Goal: Check status: Check status

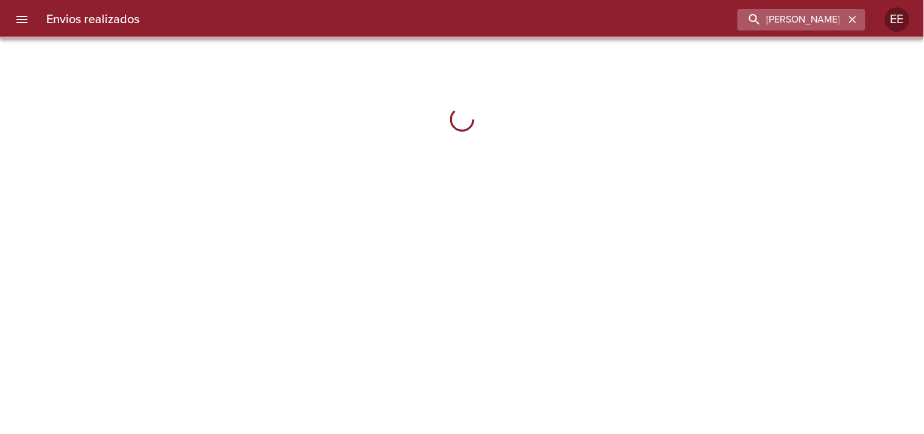
type input "[PERSON_NAME]"
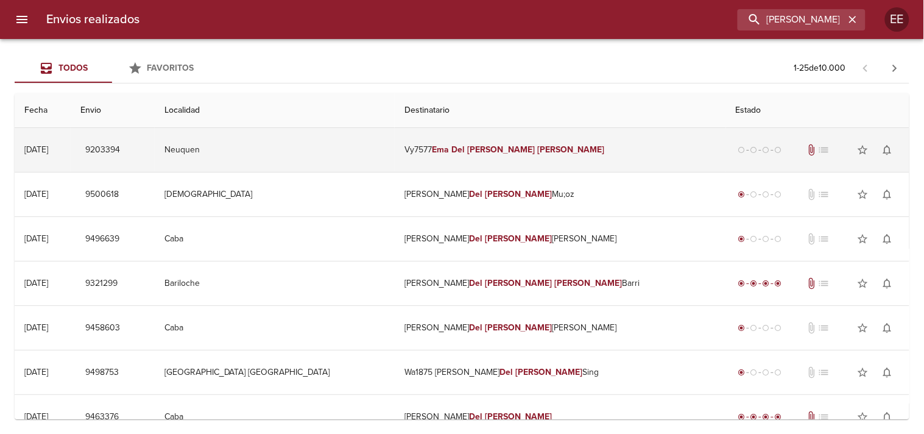
click at [449, 147] on em "Ema" at bounding box center [440, 149] width 17 height 10
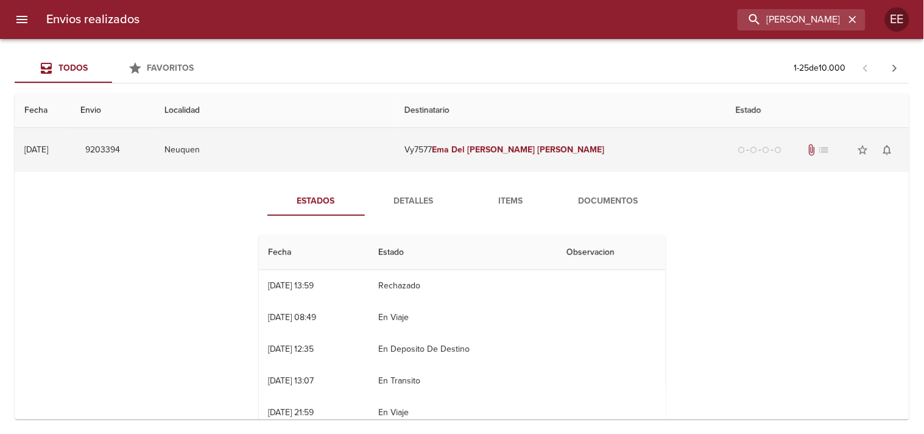
click at [445, 137] on td "Vy7577 [PERSON_NAME]" at bounding box center [560, 150] width 331 height 44
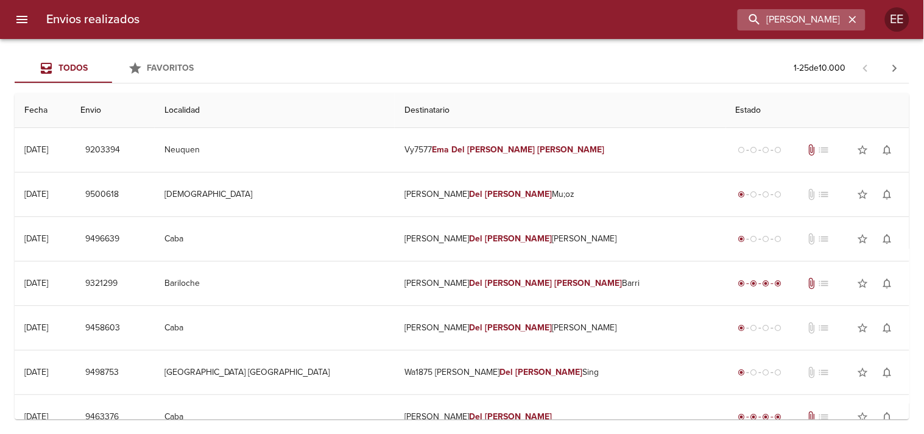
click at [847, 18] on icon "button" at bounding box center [853, 19] width 12 height 12
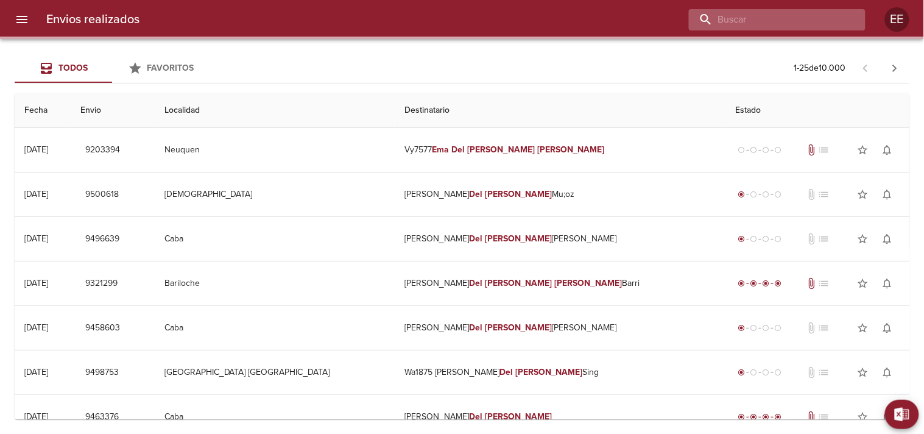
click at [820, 18] on input "buscar" at bounding box center [767, 19] width 156 height 21
paste input "[PERSON_NAME]"
type input "[PERSON_NAME]"
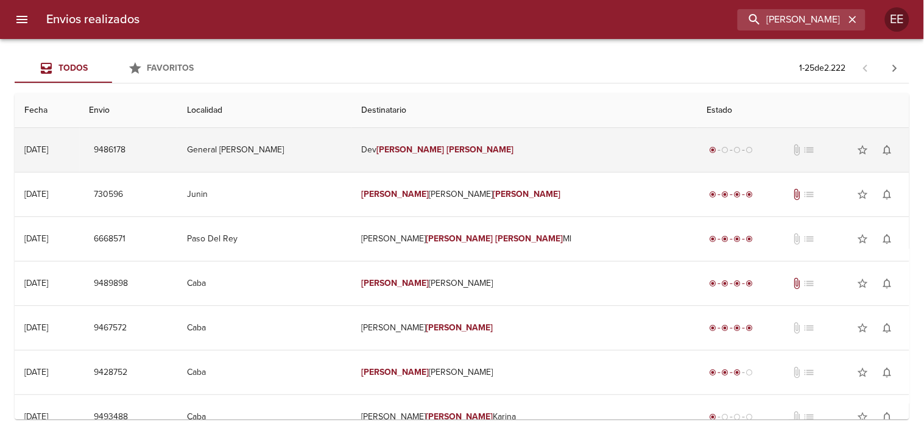
click at [444, 149] on em "[PERSON_NAME]" at bounding box center [410, 149] width 68 height 10
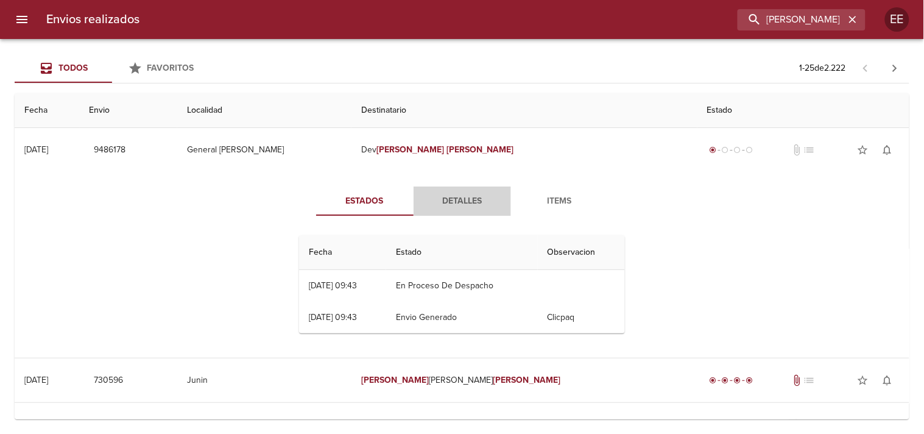
click at [457, 202] on span "Detalles" at bounding box center [462, 201] width 83 height 15
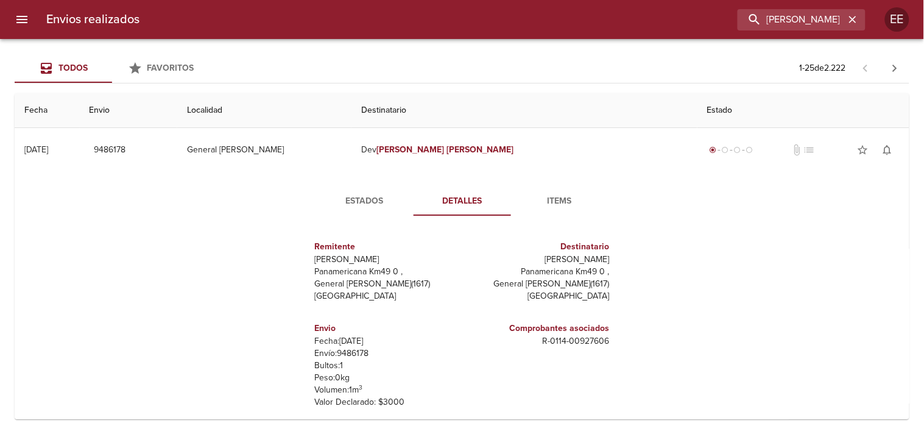
click at [545, 205] on span "Items" at bounding box center [559, 201] width 83 height 15
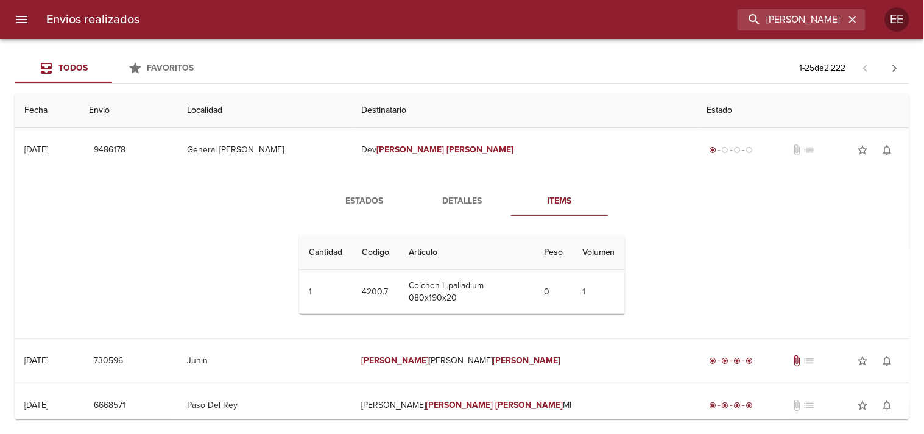
click at [364, 205] on span "Estados" at bounding box center [364, 201] width 83 height 15
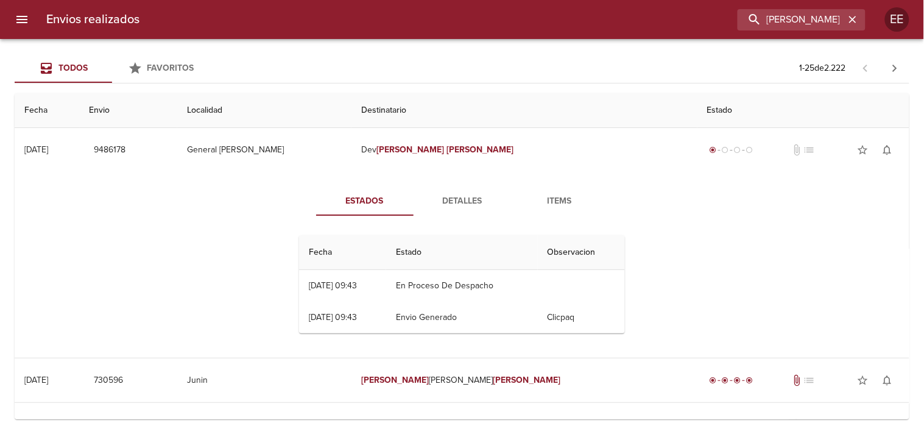
click at [454, 200] on span "Detalles" at bounding box center [462, 201] width 83 height 15
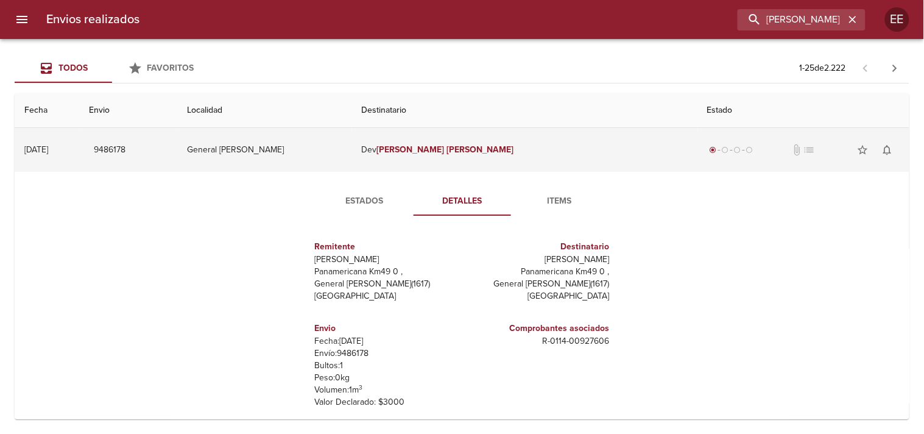
click at [562, 154] on td "[PERSON_NAME]" at bounding box center [524, 150] width 346 height 44
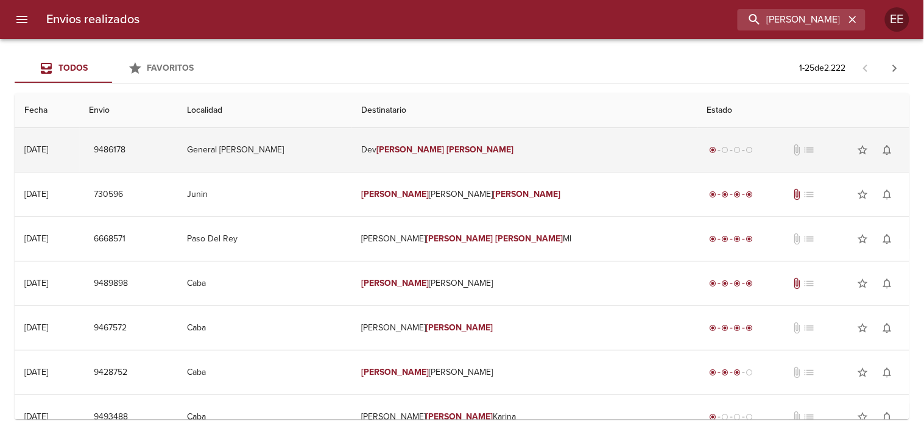
drag, startPoint x: 430, startPoint y: 149, endPoint x: 485, endPoint y: 152, distance: 54.9
click at [485, 152] on td "[PERSON_NAME]" at bounding box center [524, 150] width 346 height 44
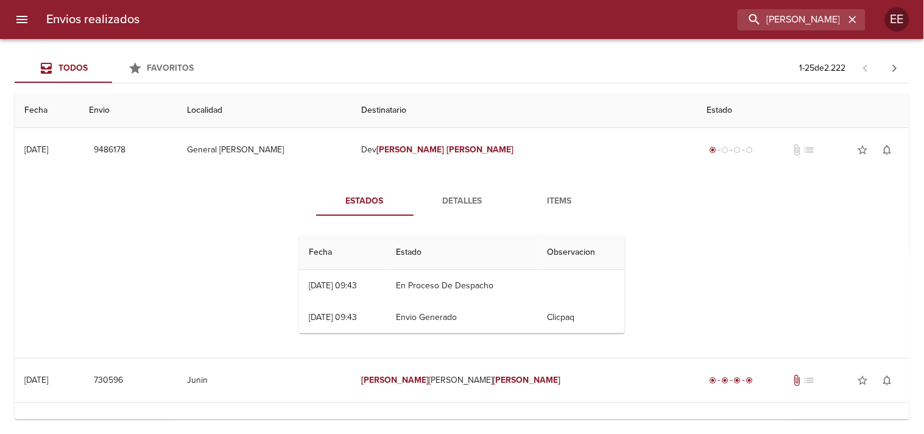
click at [437, 205] on span "Detalles" at bounding box center [462, 201] width 83 height 15
